Goal: Task Accomplishment & Management: Complete application form

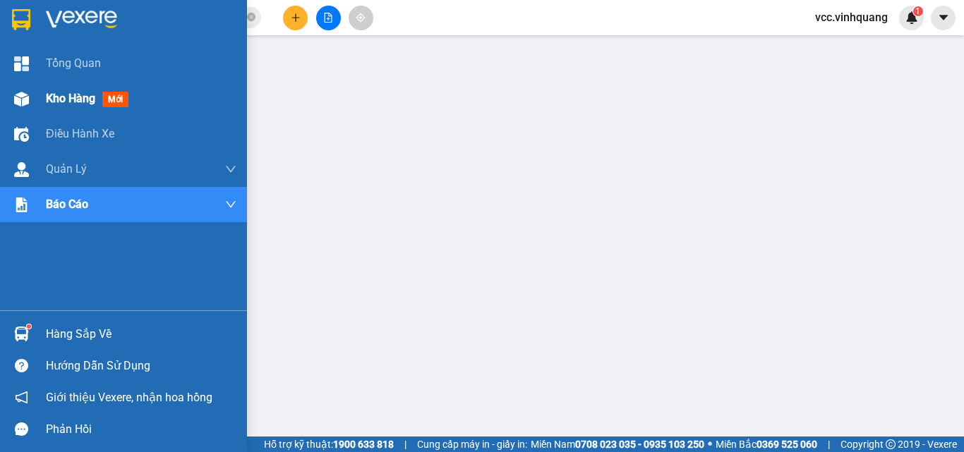
click at [66, 97] on span "Kho hàng" at bounding box center [70, 98] width 49 height 13
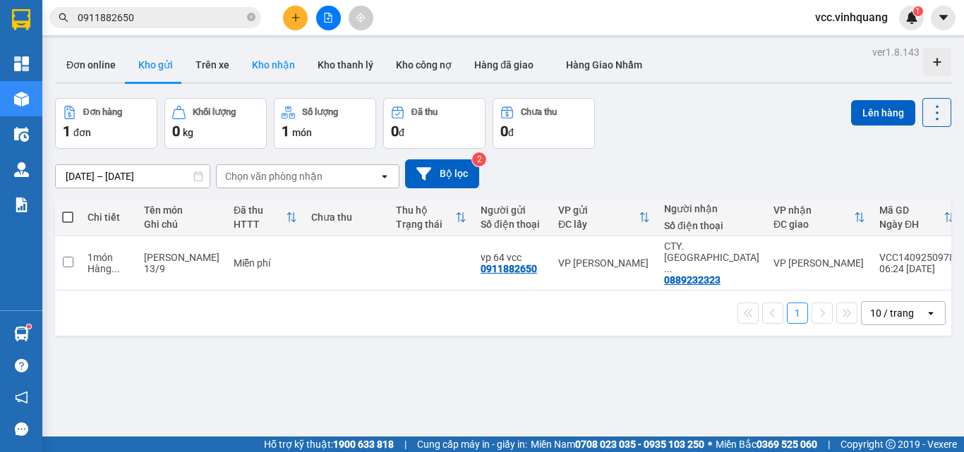
click at [272, 66] on button "Kho nhận" at bounding box center [274, 65] width 66 height 34
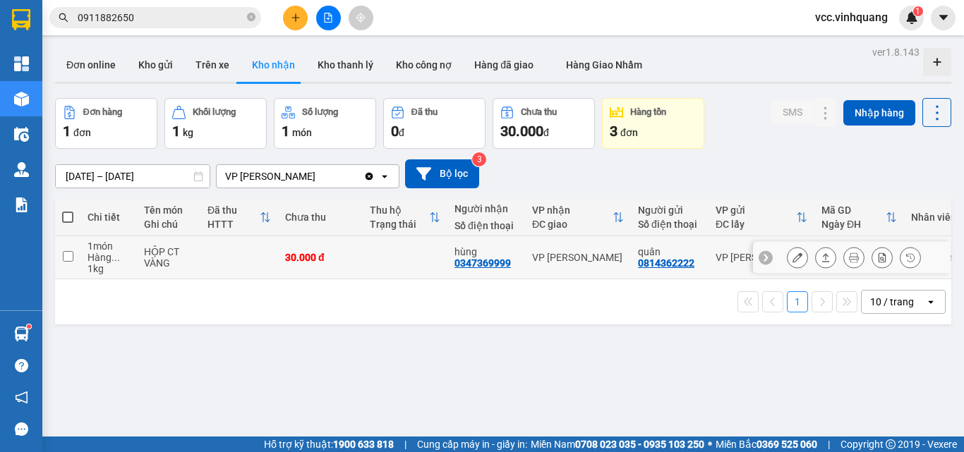
click at [792, 255] on icon at bounding box center [797, 258] width 10 height 10
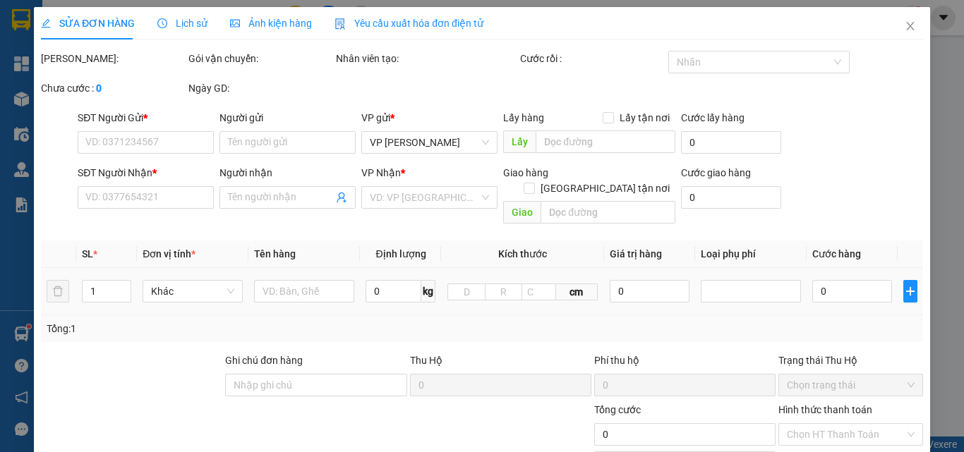
type input "0814362222"
type input "quân"
type input "0347369999"
type input "hùng"
type input "30.000"
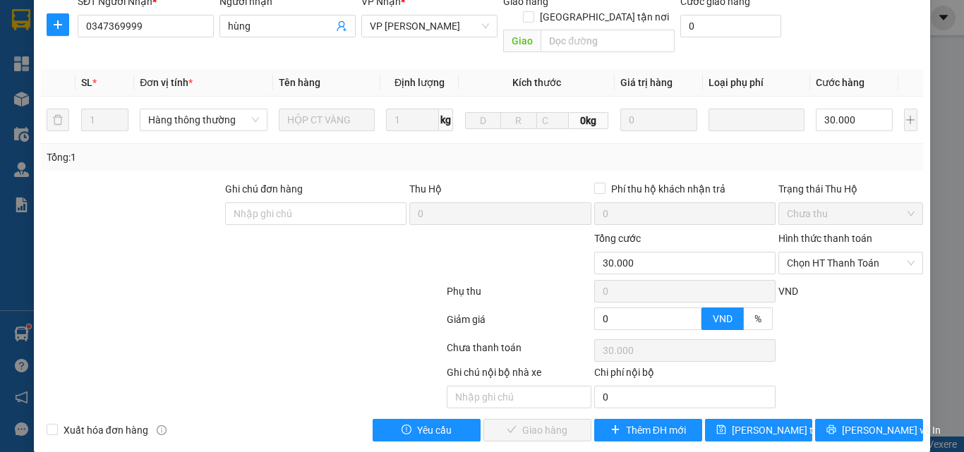
scroll to position [188, 0]
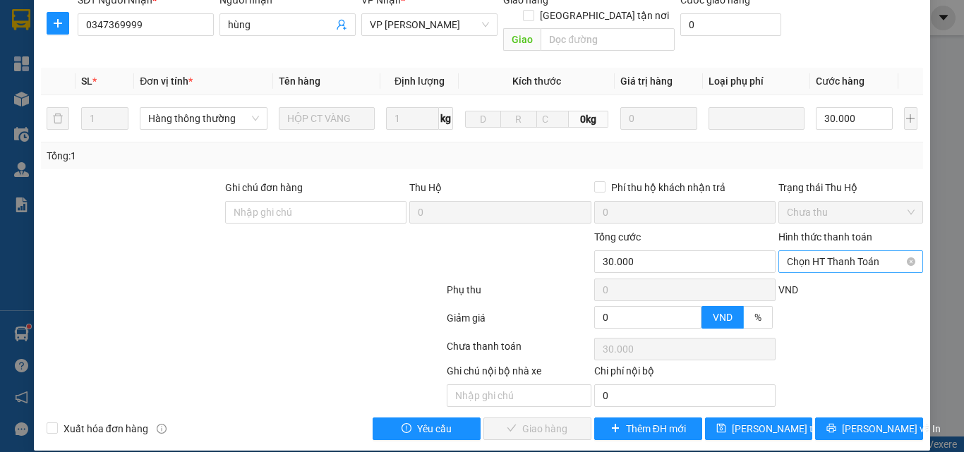
click at [838, 251] on span "Chọn HT Thanh Toán" at bounding box center [851, 261] width 128 height 21
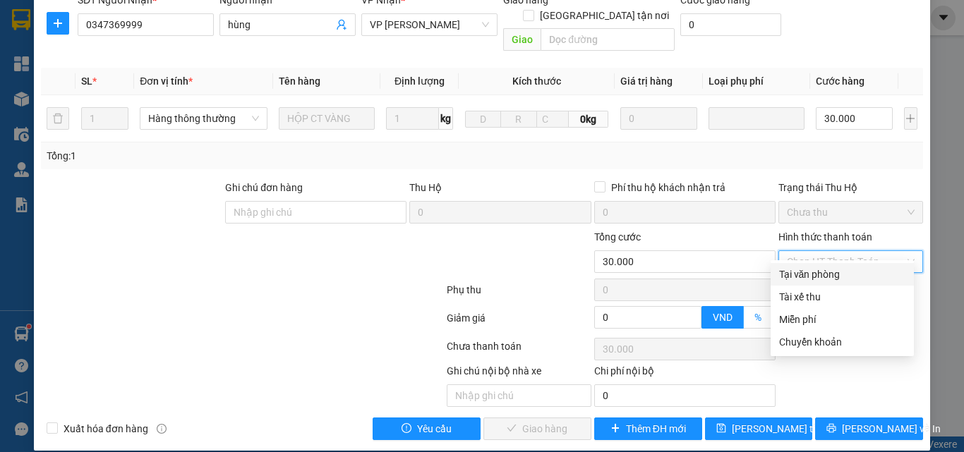
drag, startPoint x: 812, startPoint y: 279, endPoint x: 754, endPoint y: 299, distance: 61.8
click at [811, 280] on div "Tại văn phòng" at bounding box center [842, 275] width 126 height 16
type input "0"
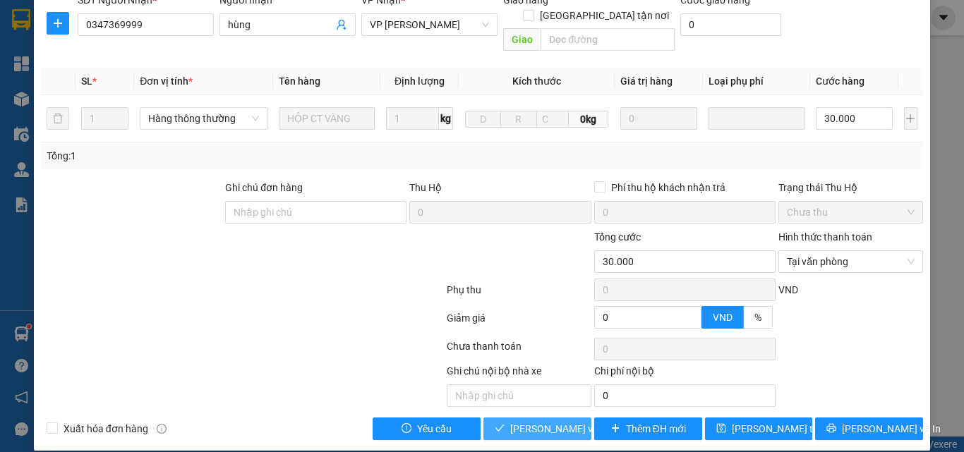
drag, startPoint x: 507, startPoint y: 421, endPoint x: 521, endPoint y: 411, distance: 17.1
click at [509, 421] on button "[PERSON_NAME] và Giao hàng" at bounding box center [537, 429] width 108 height 23
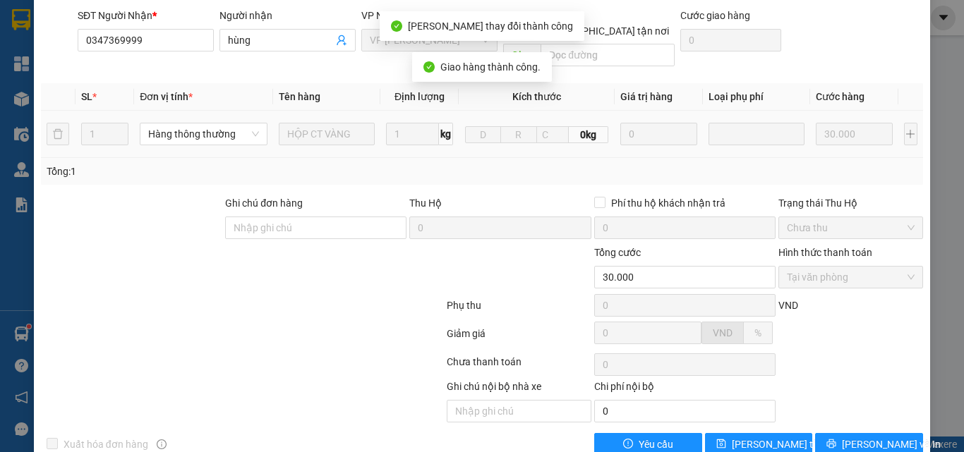
scroll to position [0, 0]
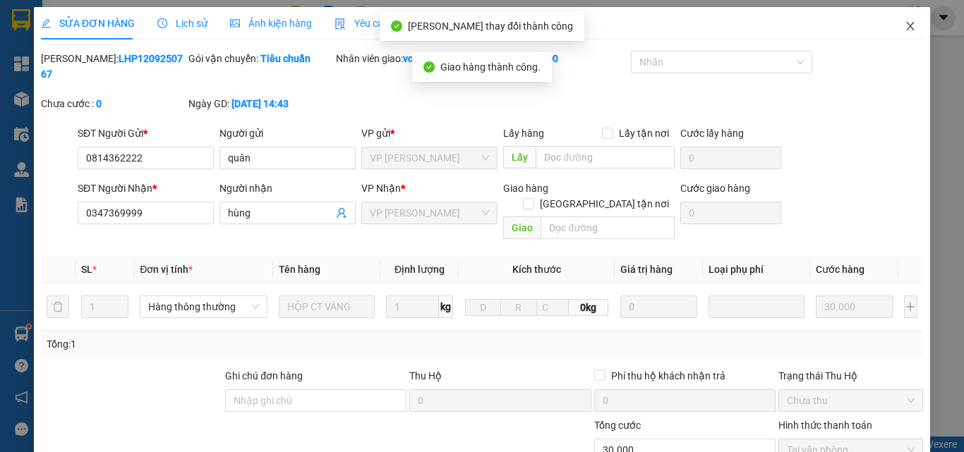
click at [905, 25] on icon "close" at bounding box center [910, 25] width 11 height 11
